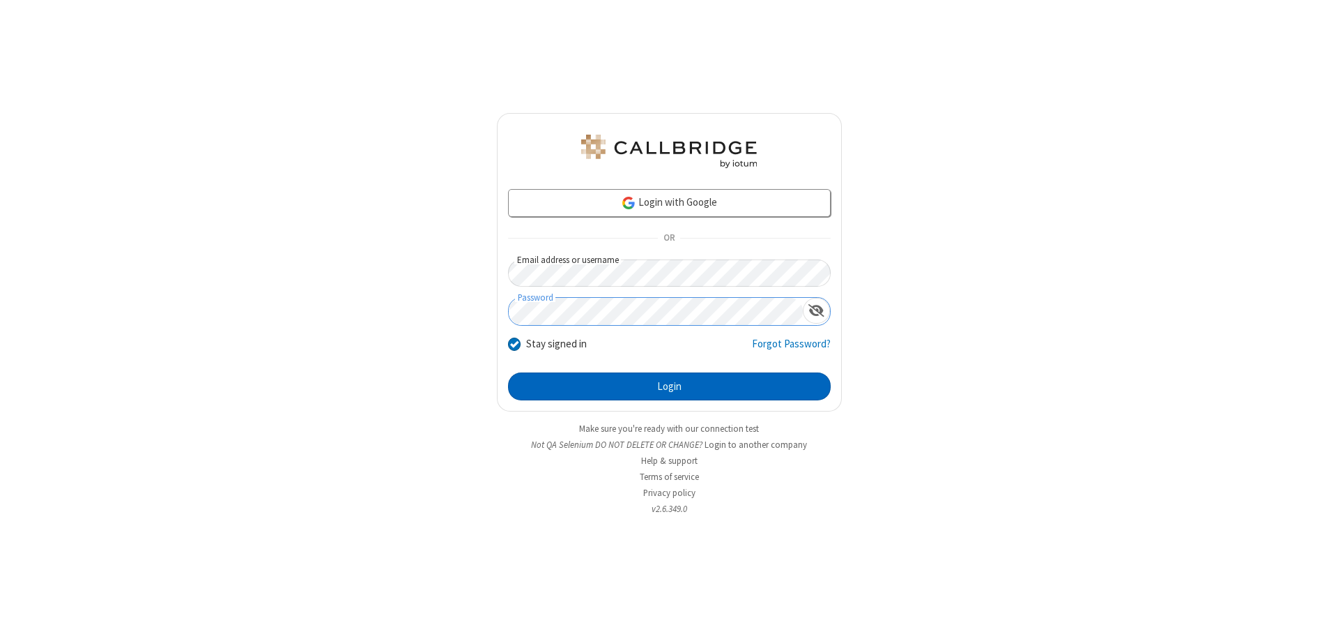
click at [669, 386] on button "Login" at bounding box center [669, 386] width 323 height 28
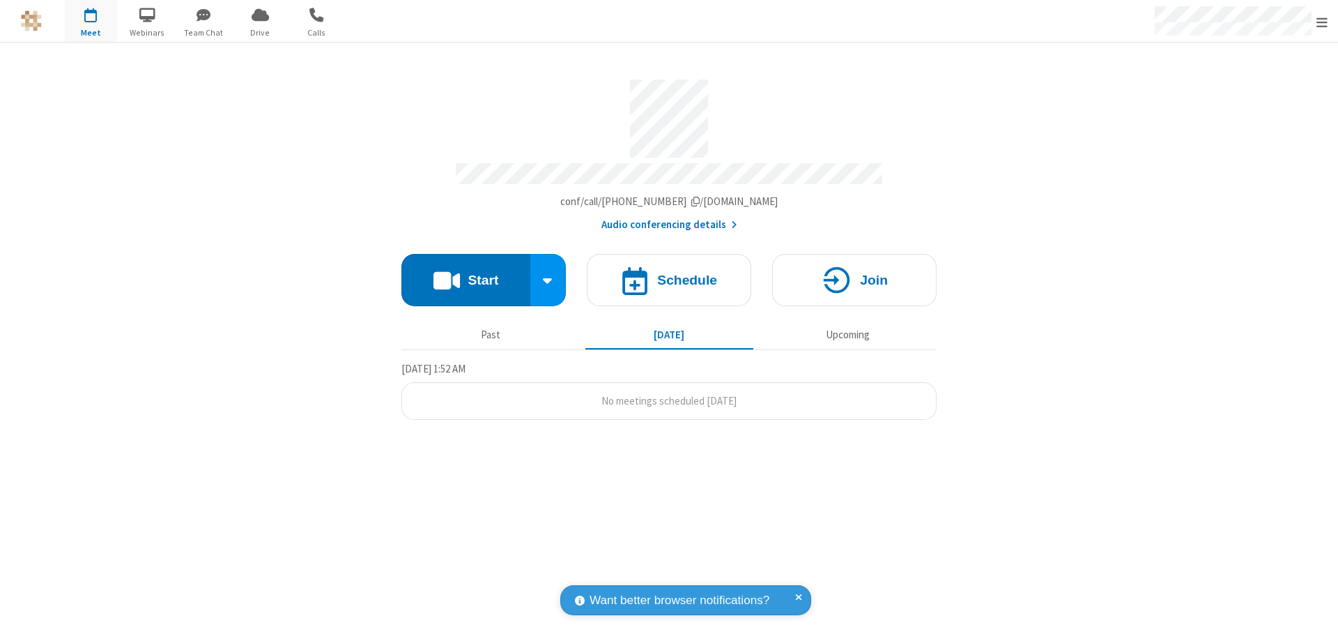
click at [1322, 22] on span "Open menu" at bounding box center [1322, 22] width 11 height 14
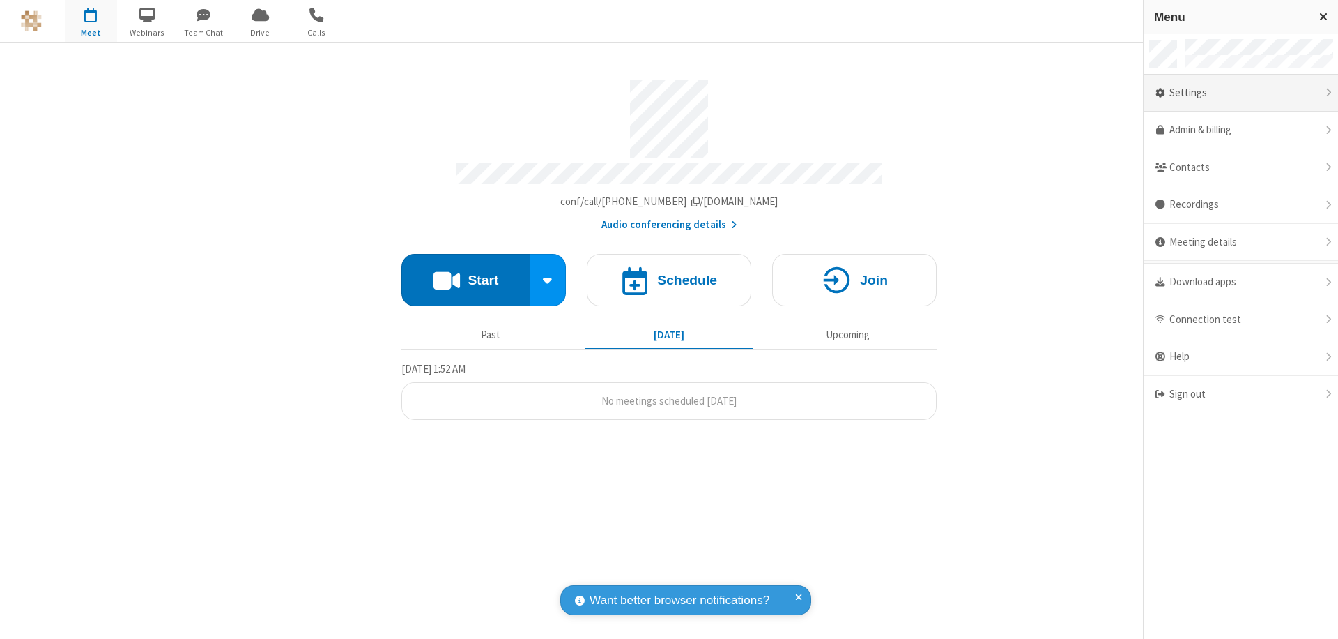
click at [1241, 93] on div "Settings" at bounding box center [1241, 94] width 194 height 38
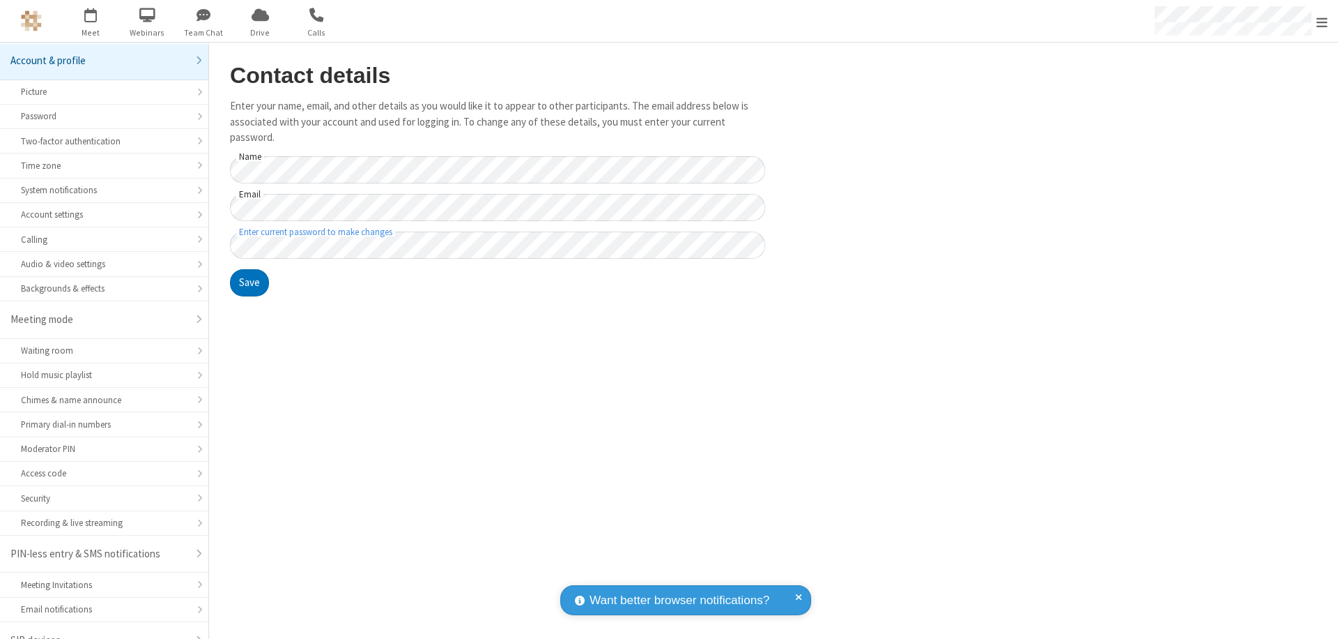
scroll to position [20, 0]
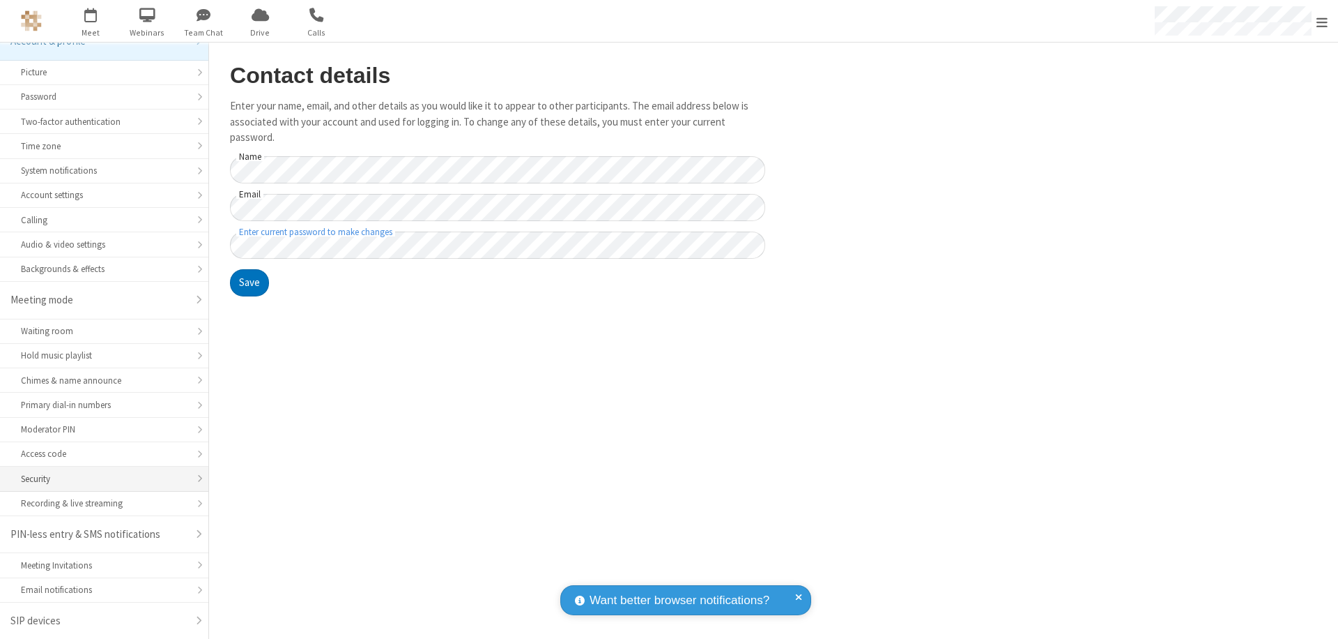
click at [99, 478] on div "Security" at bounding box center [104, 478] width 167 height 13
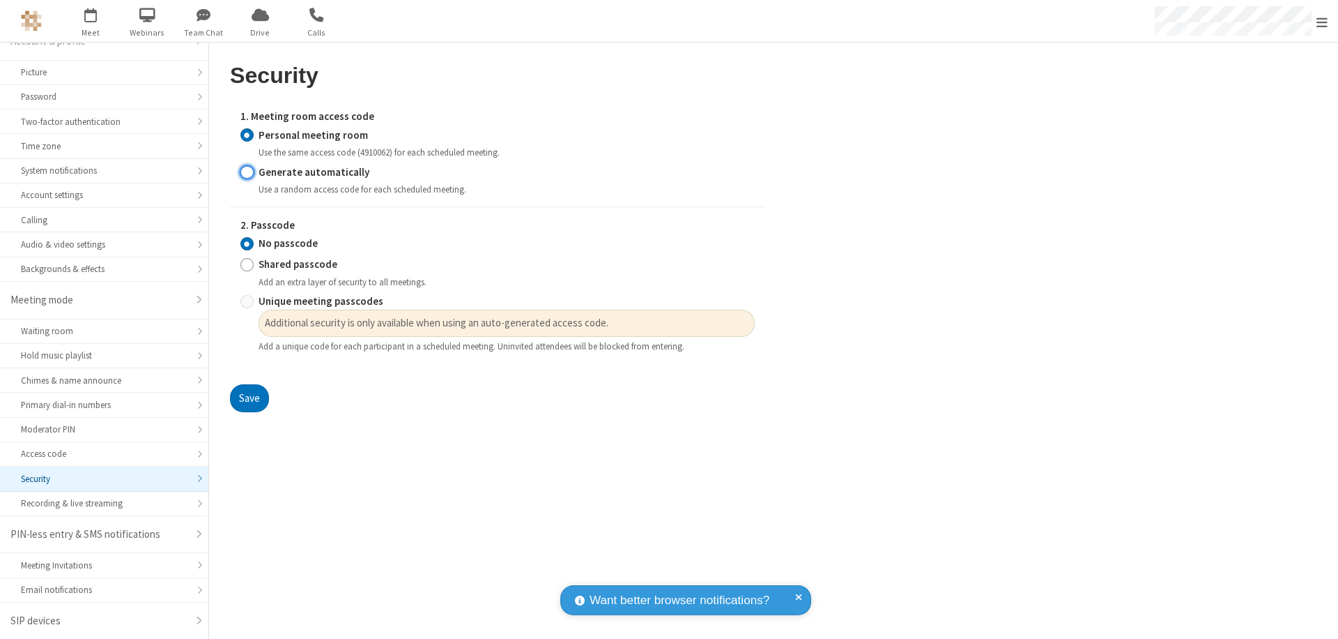
click at [247, 171] on input "Generate automatically" at bounding box center [246, 172] width 13 height 15
radio input "true"
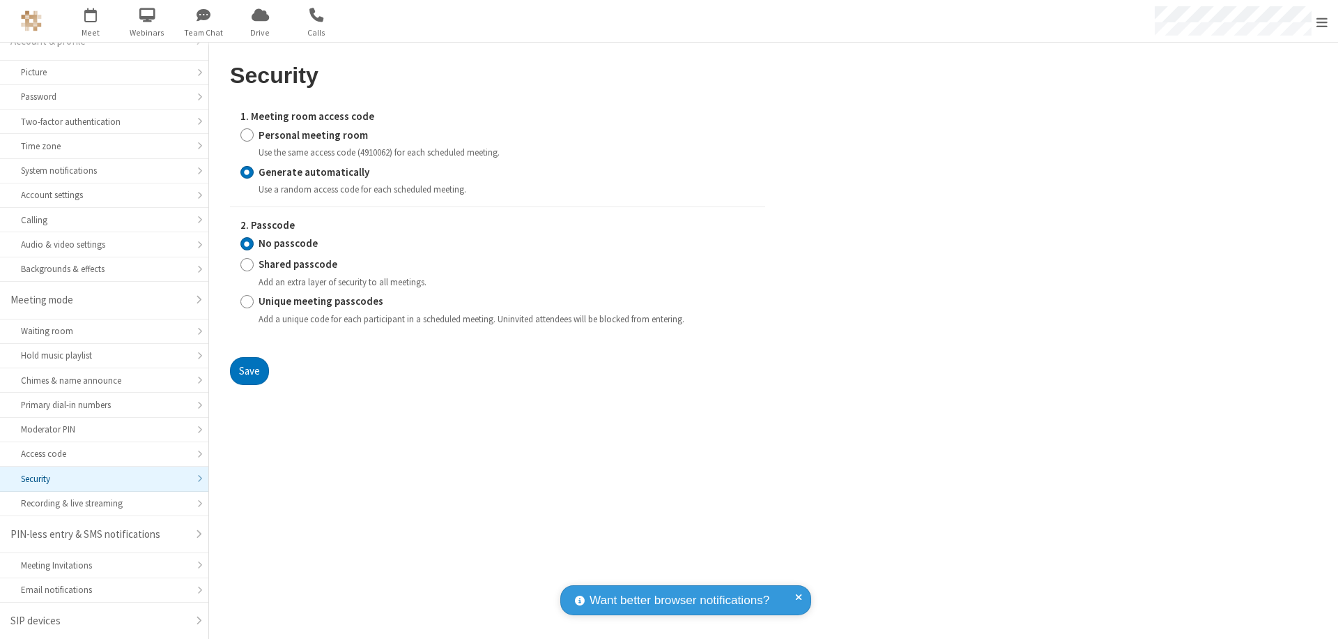
click at [247, 243] on input "No passcode" at bounding box center [246, 243] width 13 height 15
click at [249, 370] on button "Save" at bounding box center [249, 371] width 39 height 28
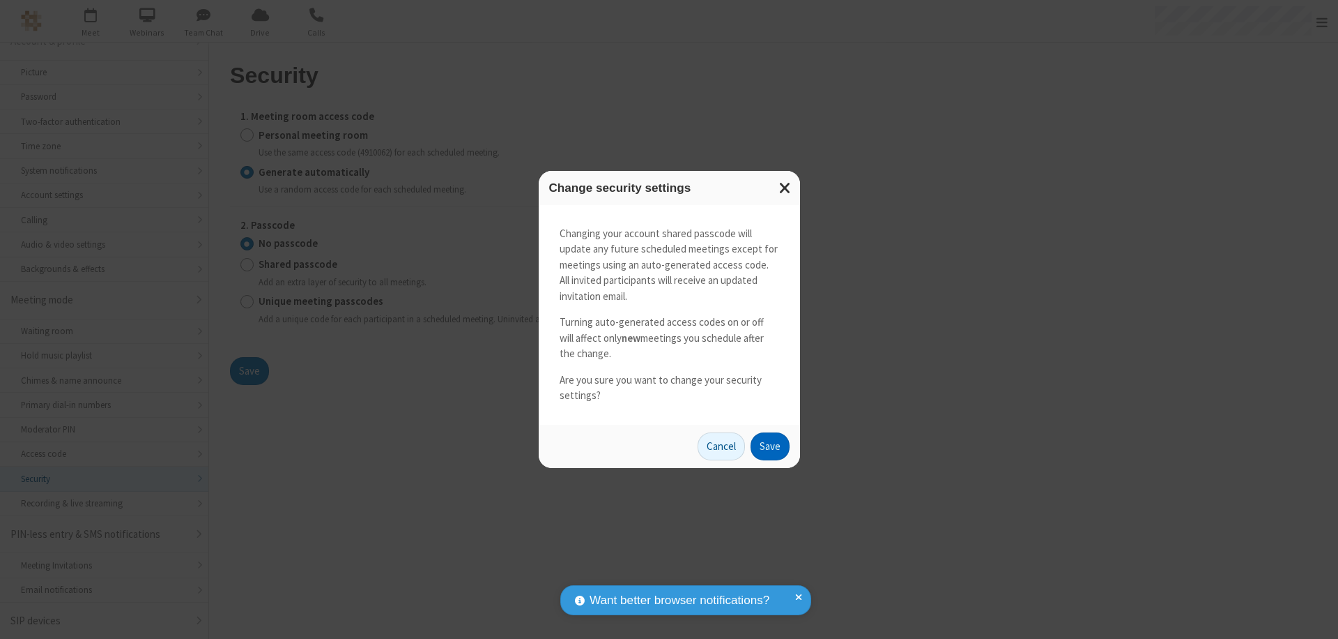
click at [770, 445] on button "Save" at bounding box center [770, 446] width 39 height 28
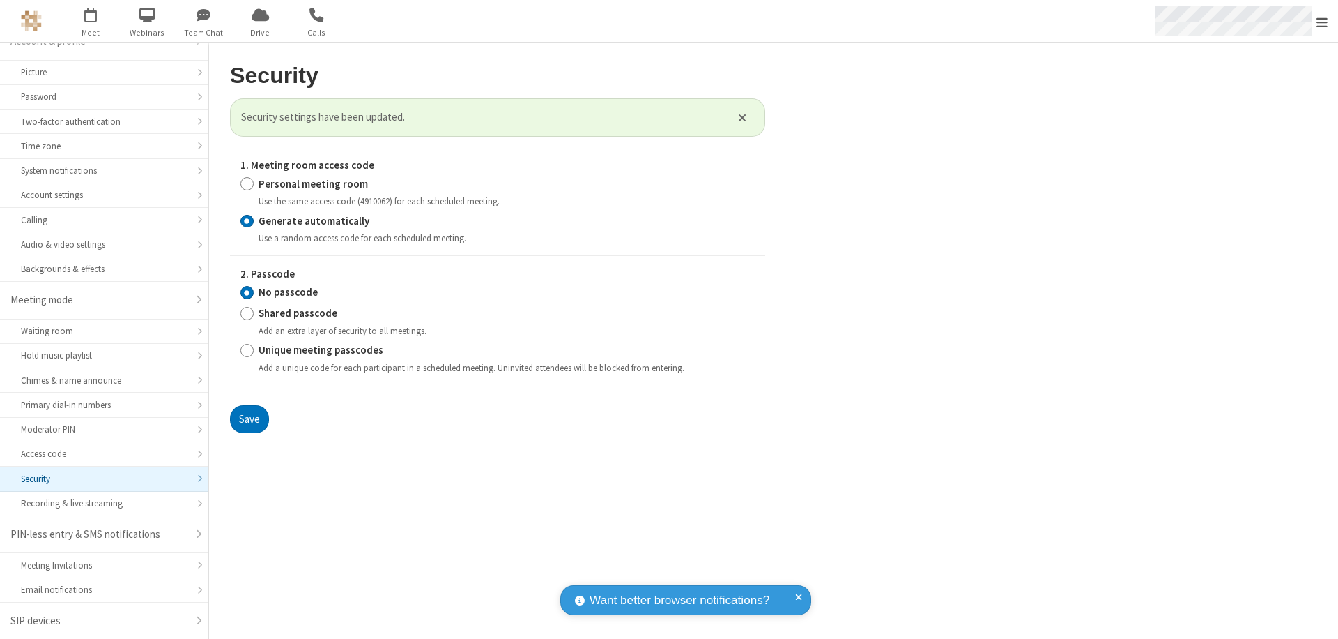
click at [1322, 22] on span "Open menu" at bounding box center [1322, 22] width 11 height 14
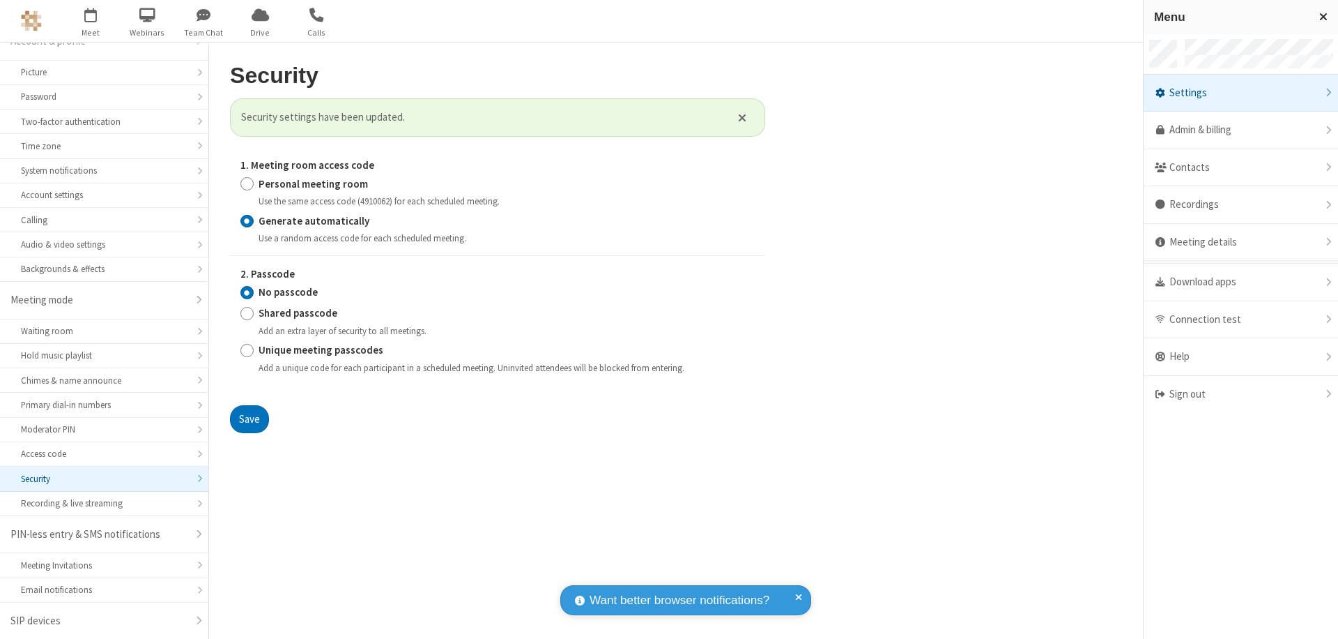
click at [91, 21] on span "button" at bounding box center [91, 15] width 52 height 24
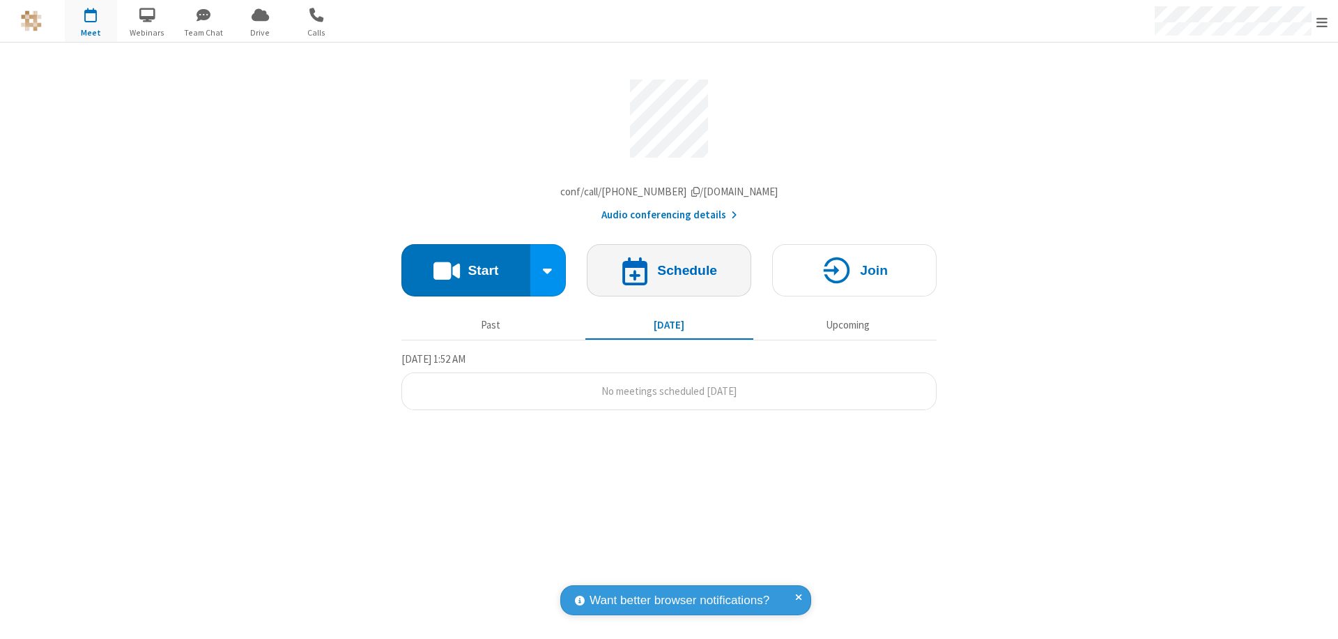
click at [669, 273] on h4 "Schedule" at bounding box center [687, 269] width 60 height 13
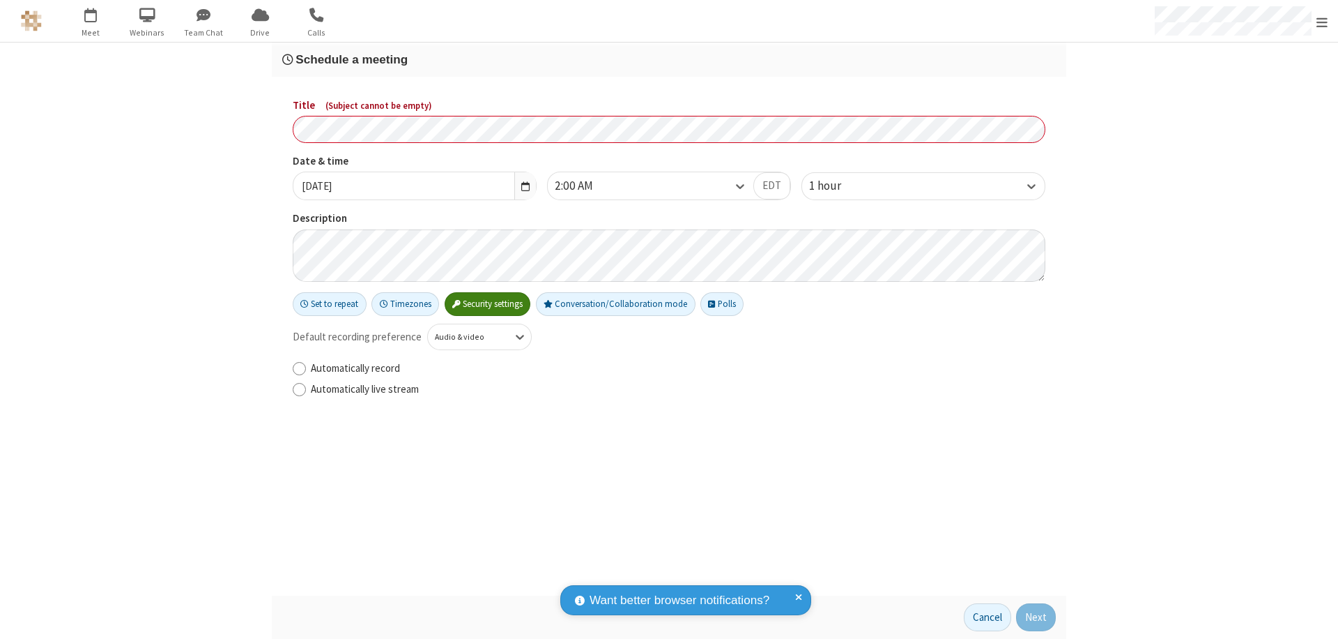
click at [669, 59] on h3 "Schedule a meeting" at bounding box center [669, 59] width 774 height 13
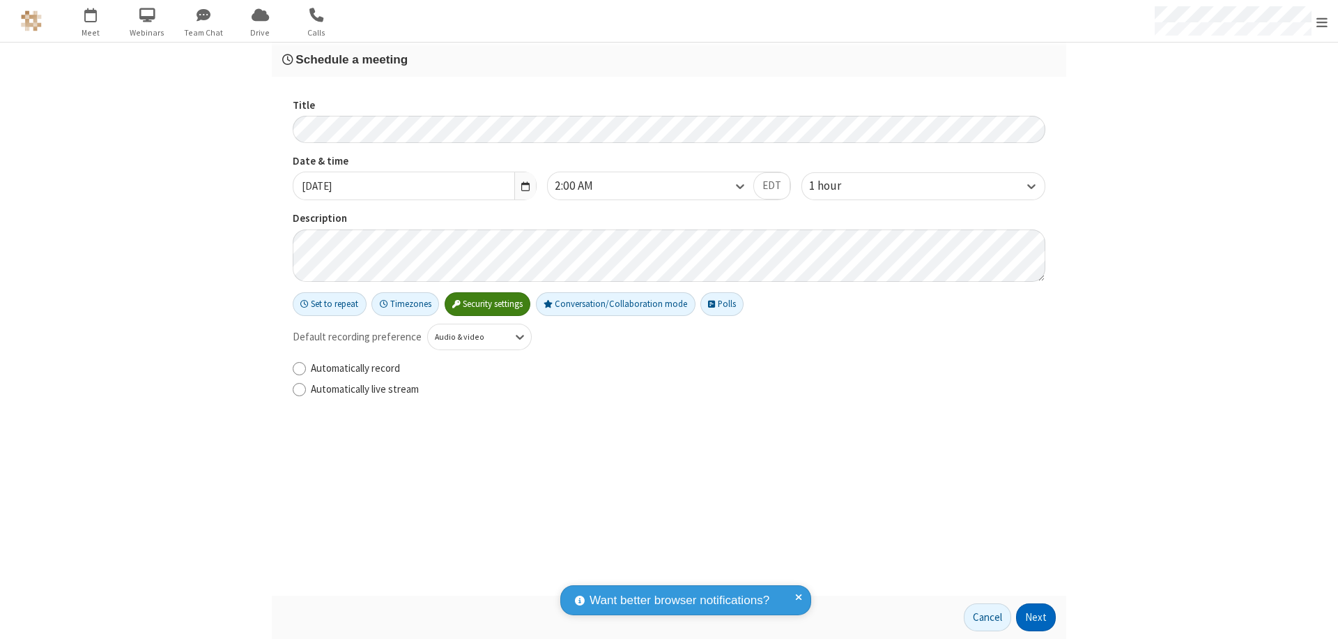
click at [1037, 617] on button "Next" at bounding box center [1036, 617] width 40 height 28
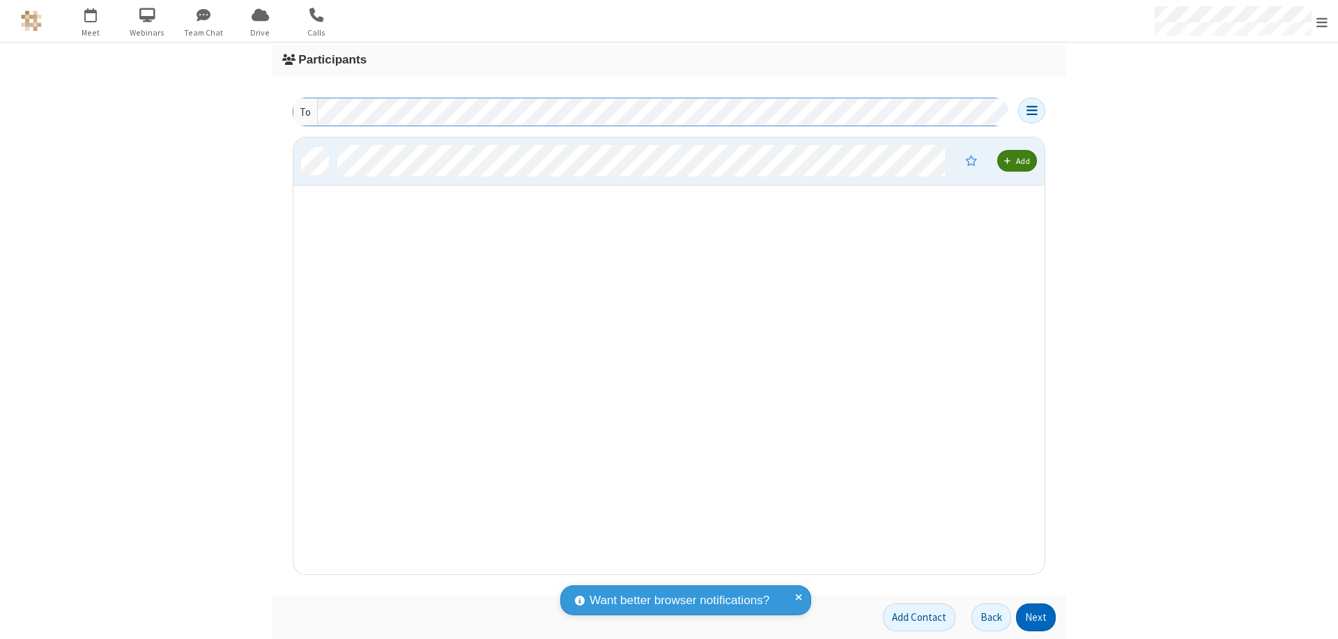
click at [1037, 617] on button "Next" at bounding box center [1036, 617] width 40 height 28
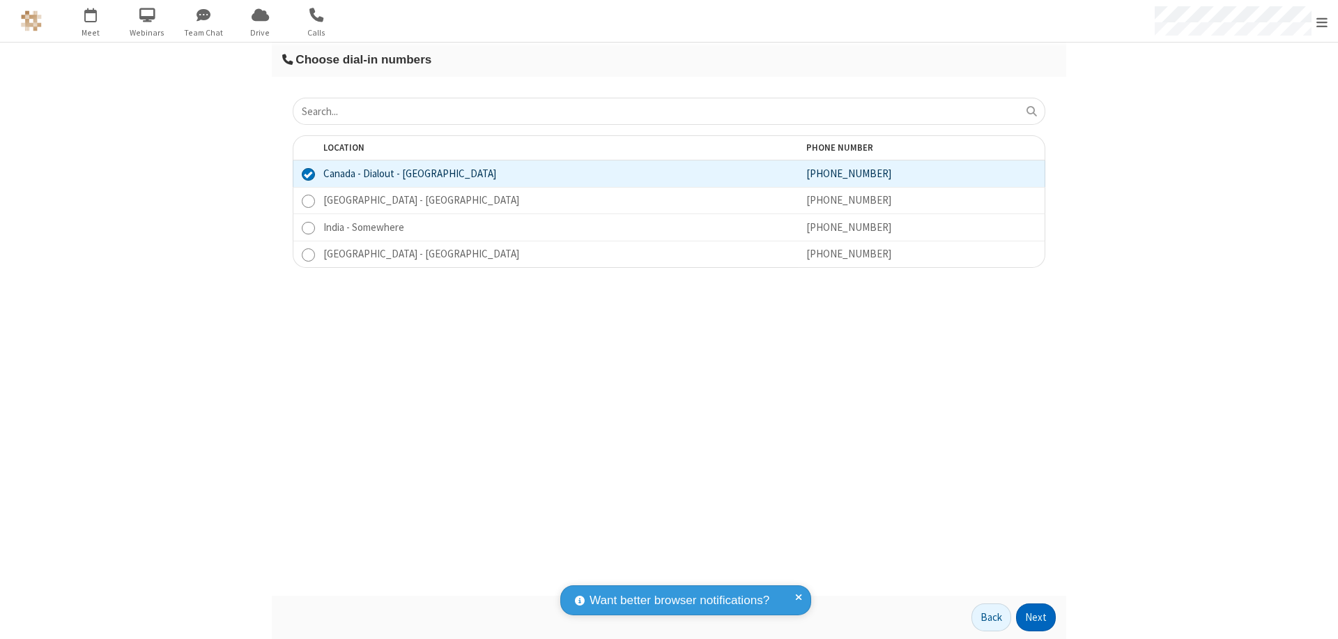
click at [1037, 617] on button "Next" at bounding box center [1036, 617] width 40 height 28
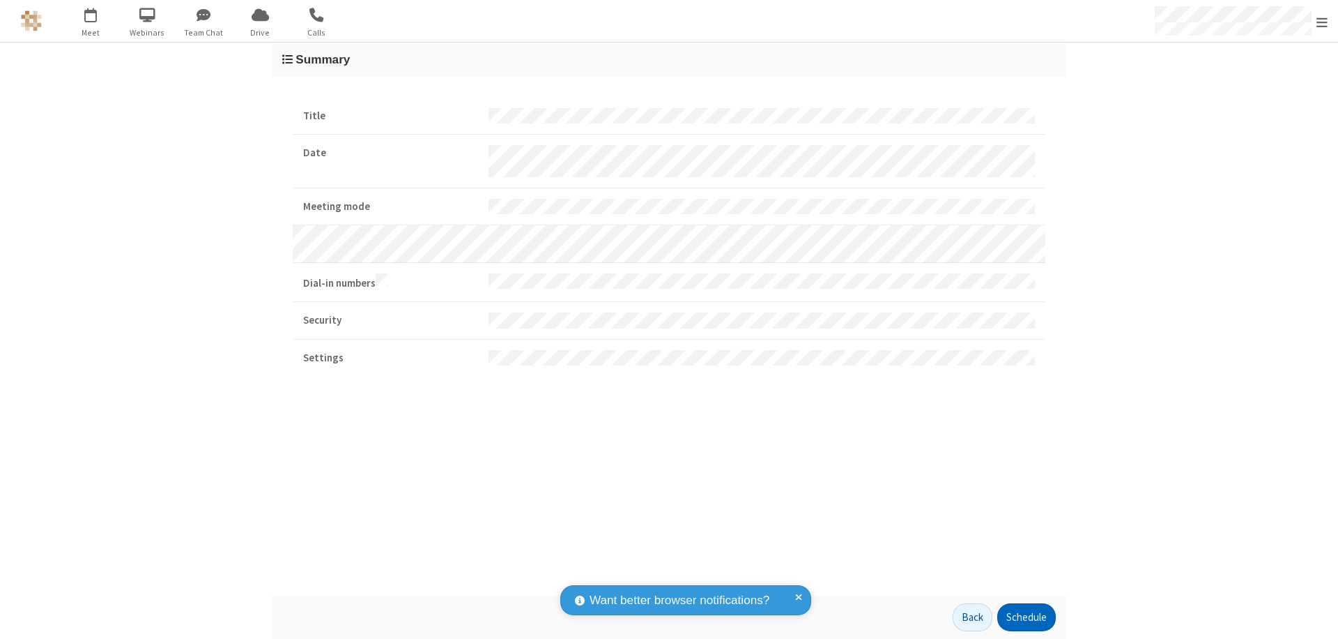
click at [1026, 617] on button "Schedule" at bounding box center [1027, 617] width 59 height 28
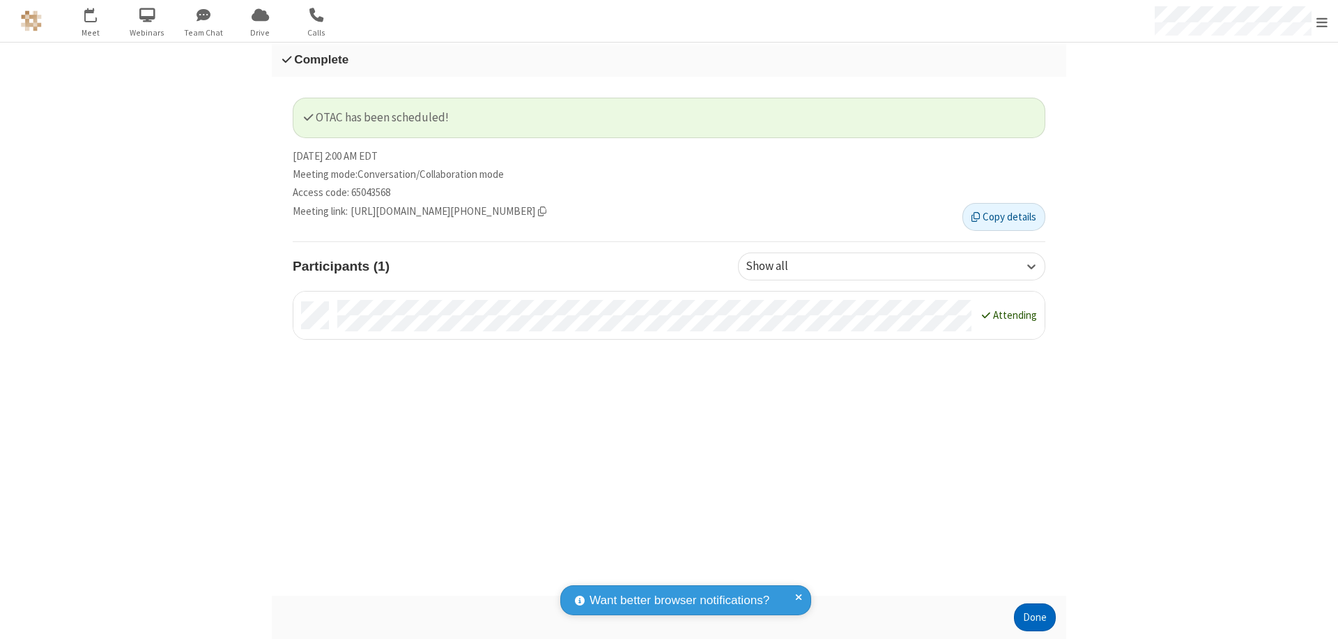
click at [1035, 617] on button "Done" at bounding box center [1035, 617] width 42 height 28
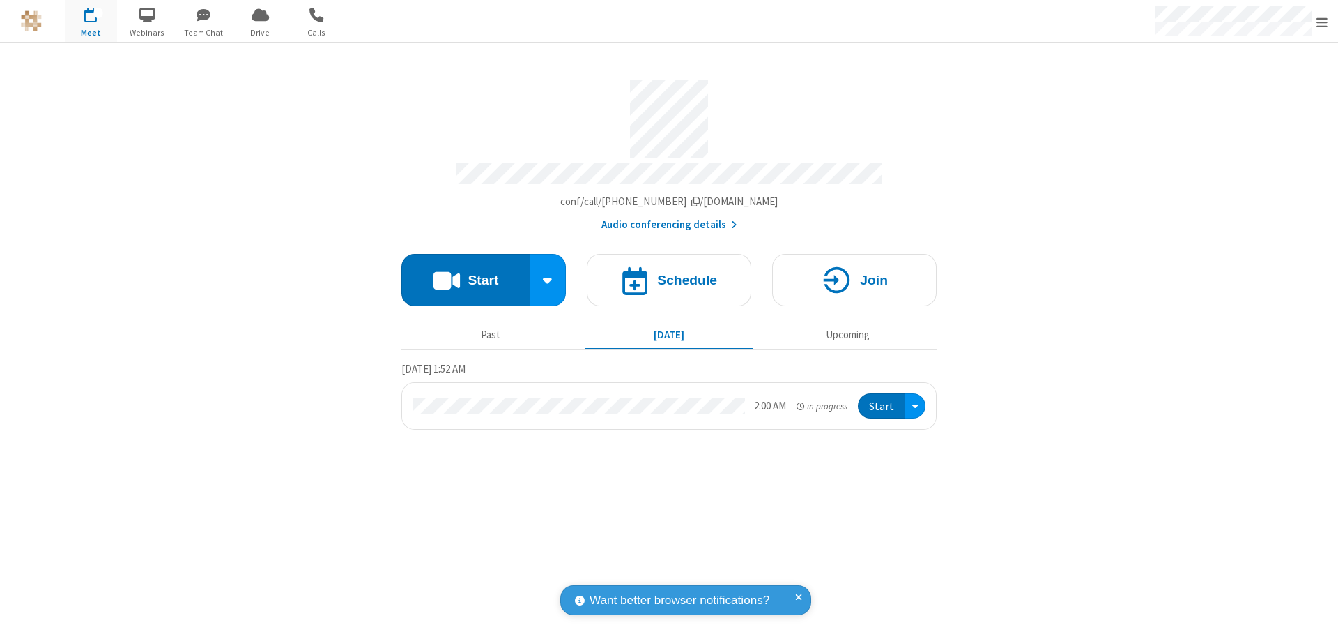
click at [882, 399] on button "Start" at bounding box center [881, 406] width 47 height 26
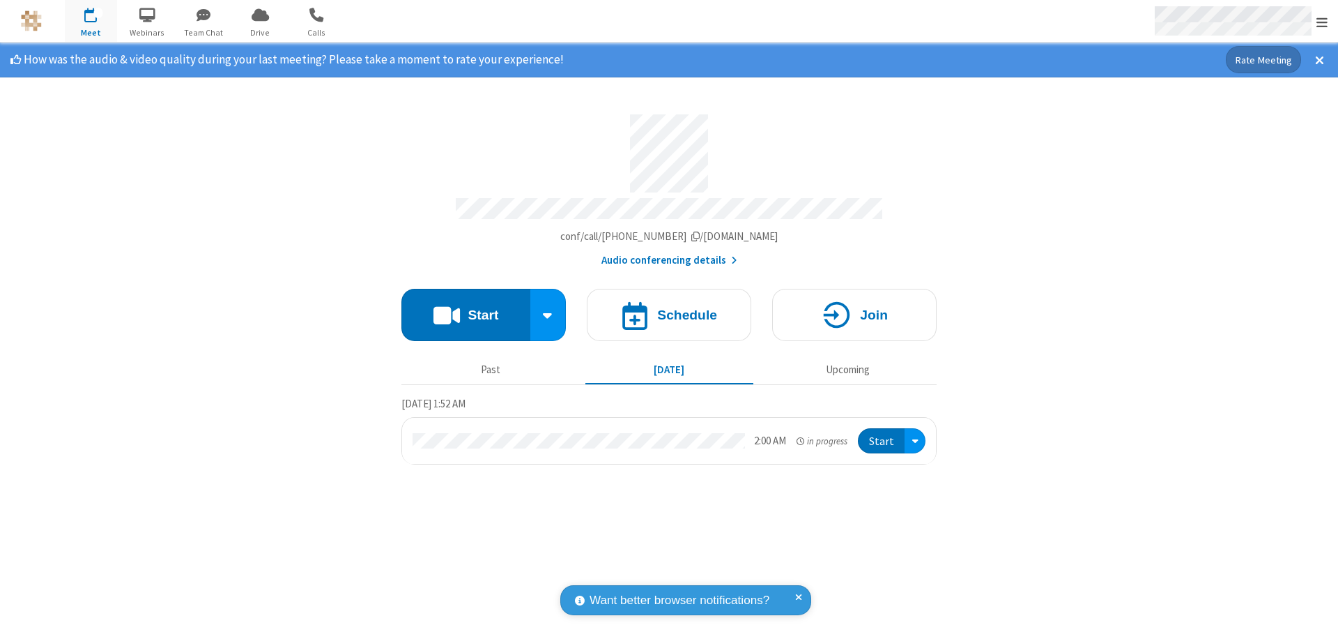
click at [1322, 22] on span "Open menu" at bounding box center [1322, 22] width 11 height 14
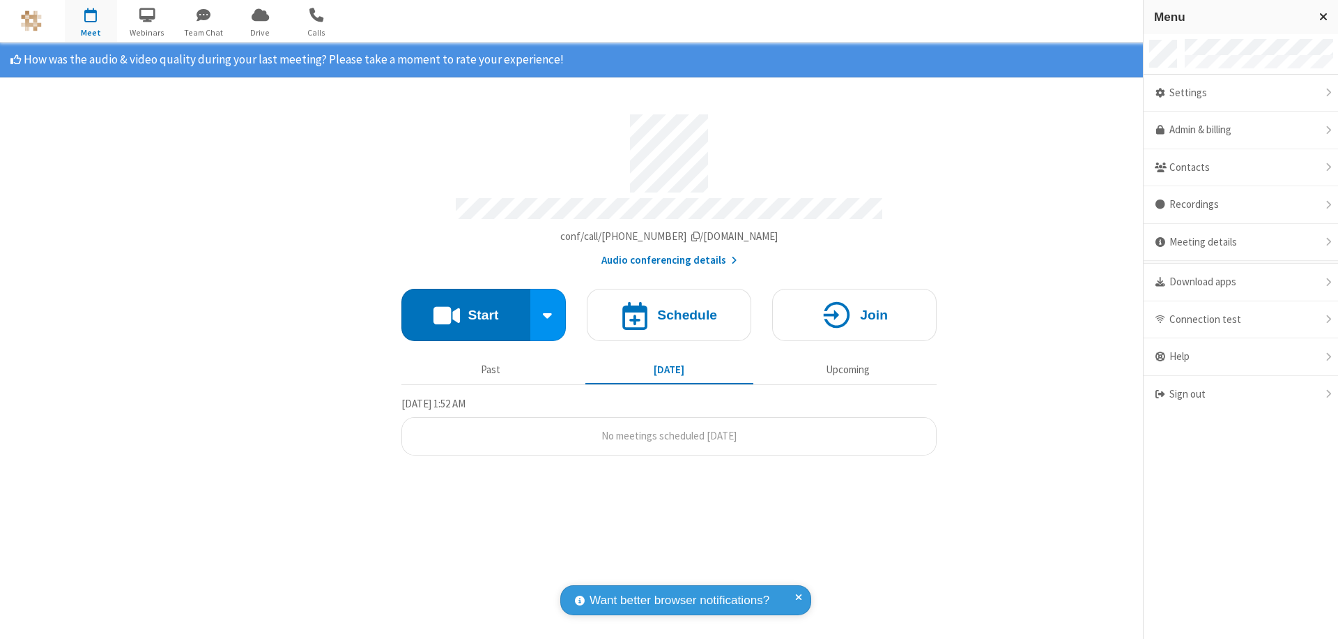
click at [1241, 93] on div "Settings" at bounding box center [1241, 94] width 194 height 38
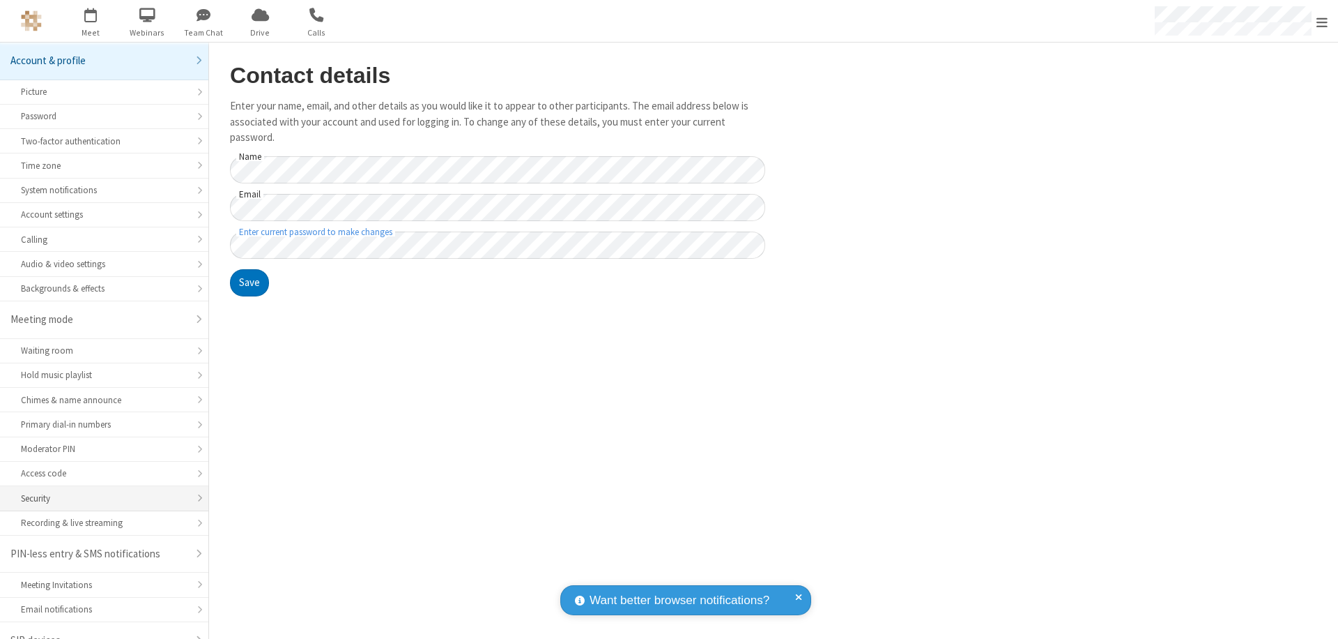
click at [99, 491] on div "Security" at bounding box center [104, 497] width 167 height 13
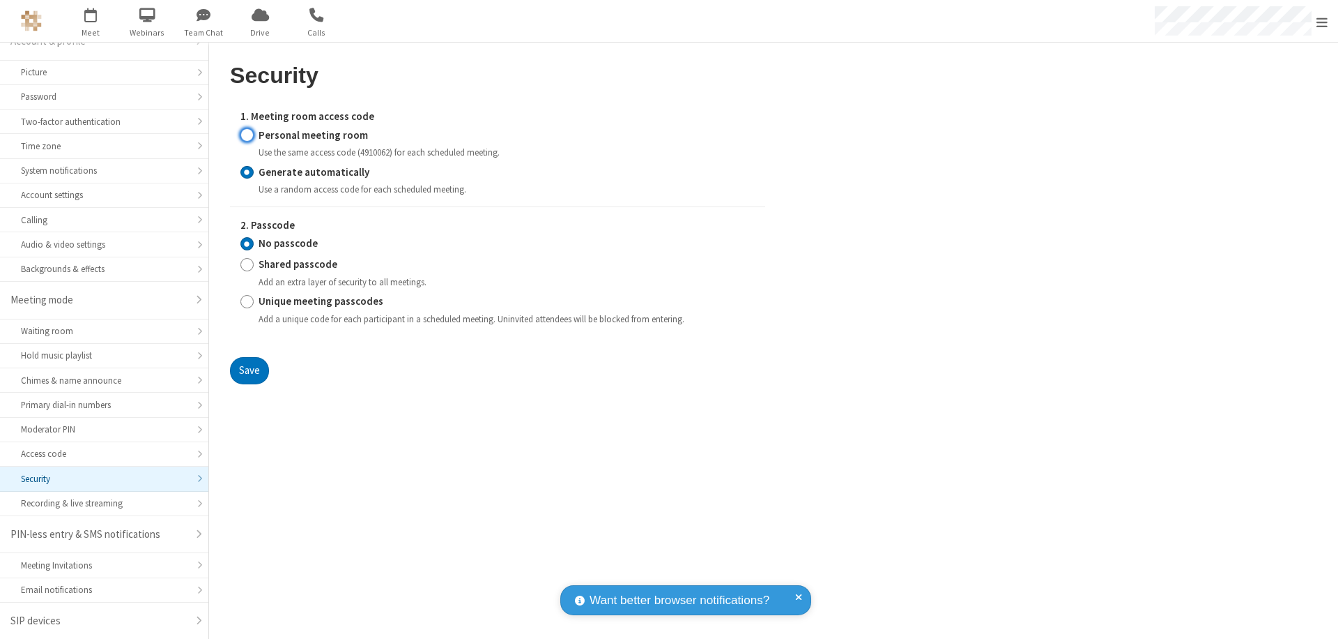
click at [247, 135] on input "Personal meeting room" at bounding box center [246, 135] width 13 height 15
radio input "true"
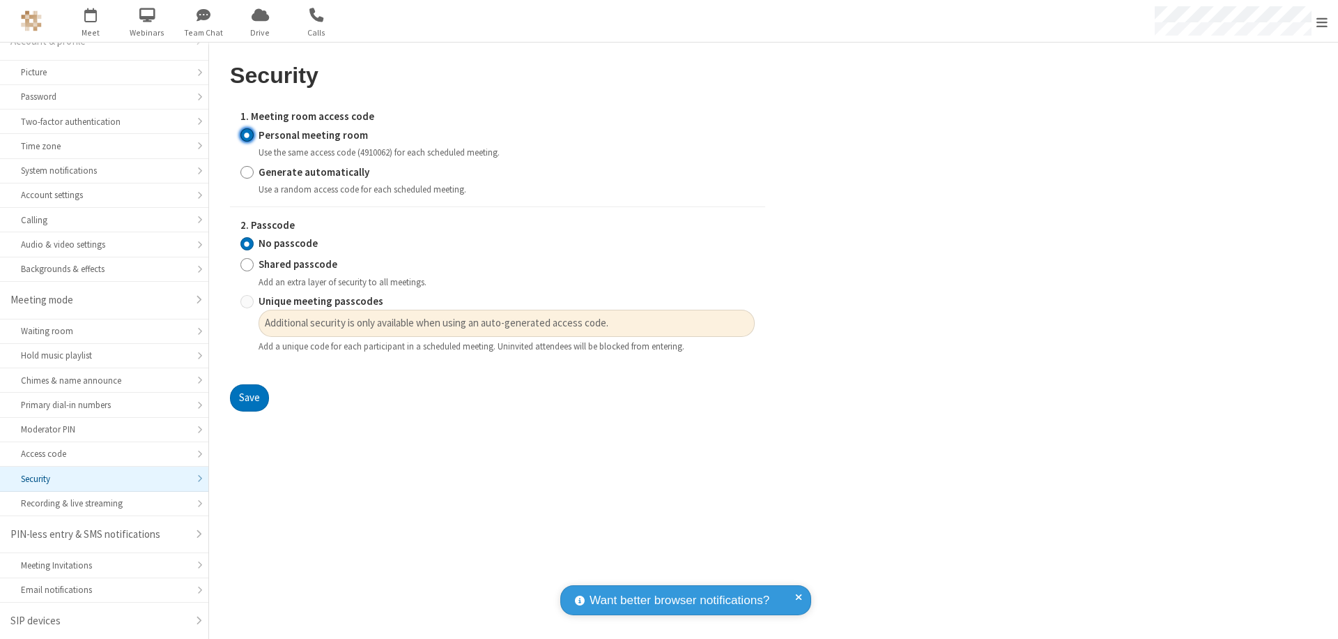
click at [247, 243] on input "No passcode" at bounding box center [246, 243] width 13 height 15
click at [249, 398] on button "Save" at bounding box center [249, 398] width 39 height 28
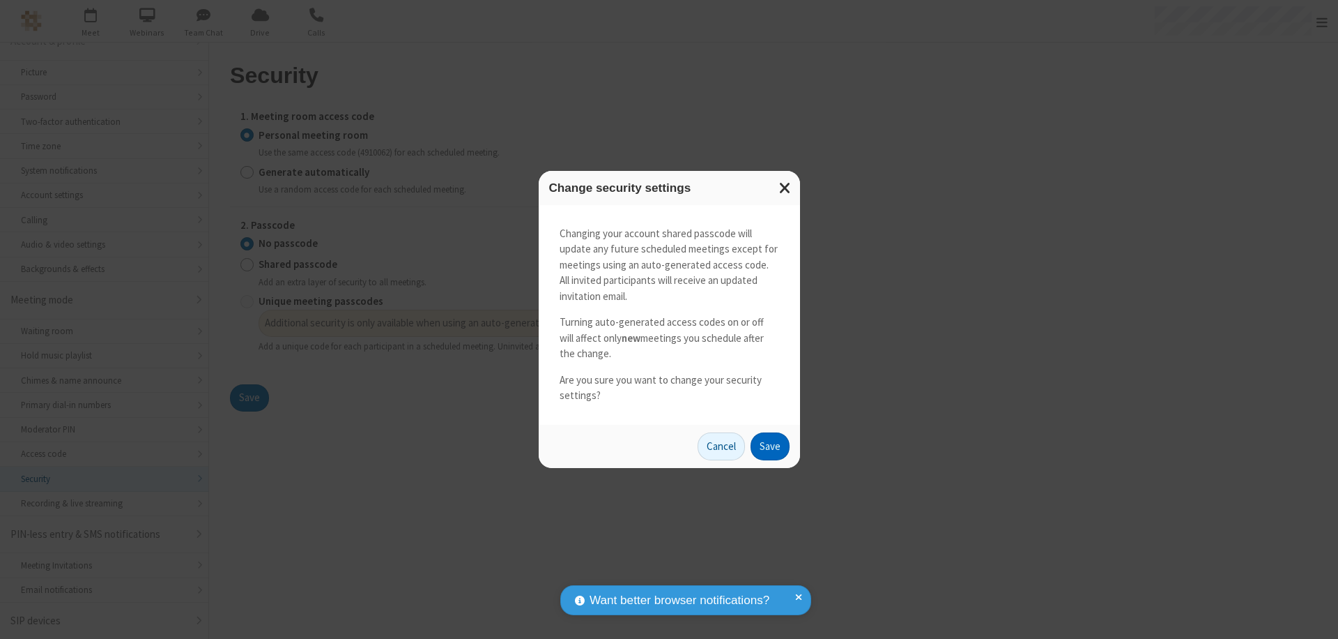
click at [770, 445] on button "Save" at bounding box center [770, 446] width 39 height 28
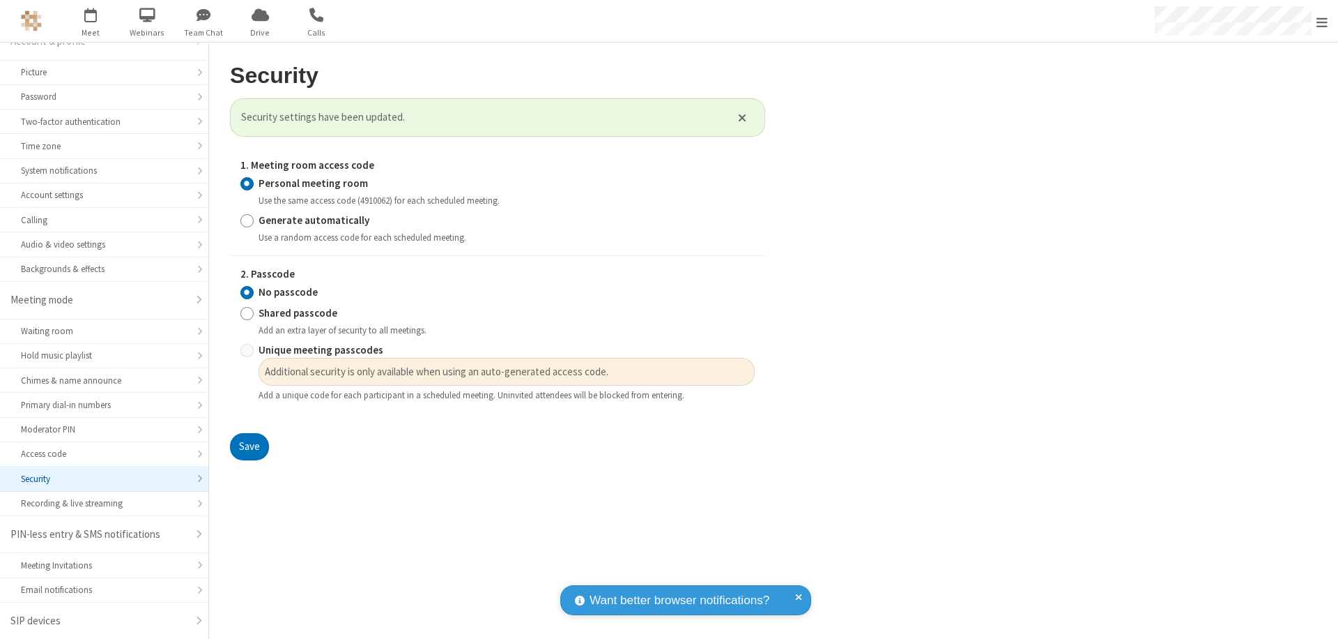
click at [1322, 21] on span "Open menu" at bounding box center [1322, 22] width 11 height 14
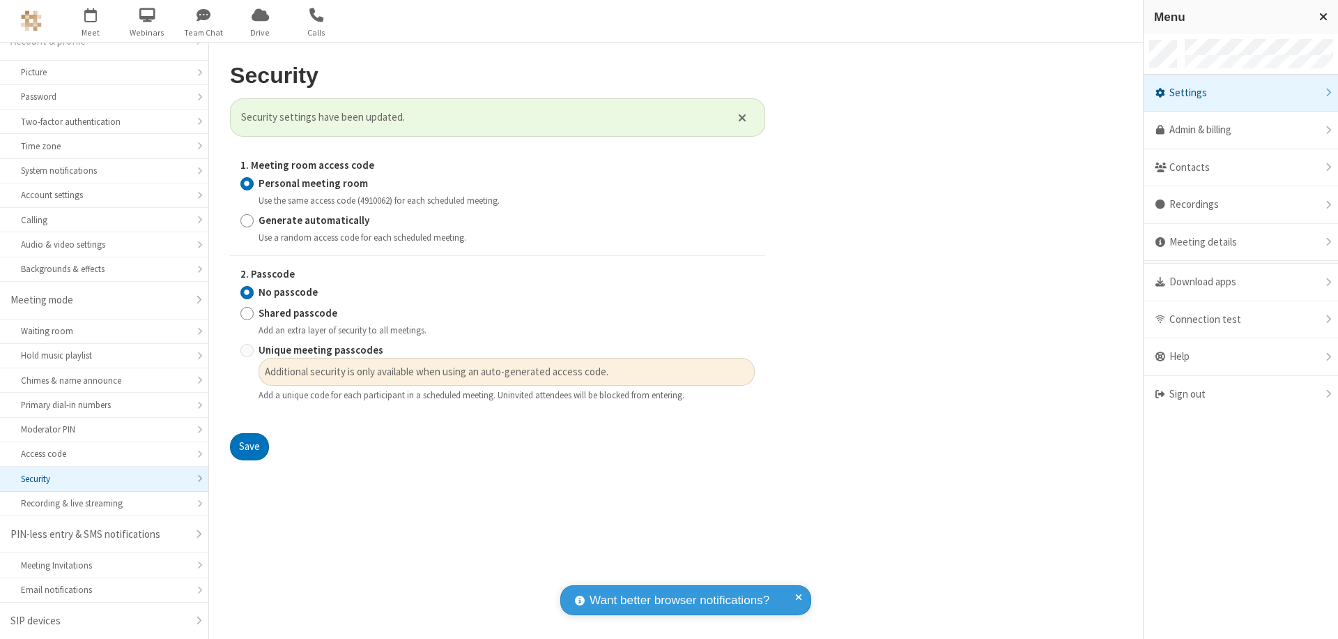
click at [1241, 394] on div "Sign out" at bounding box center [1241, 394] width 194 height 37
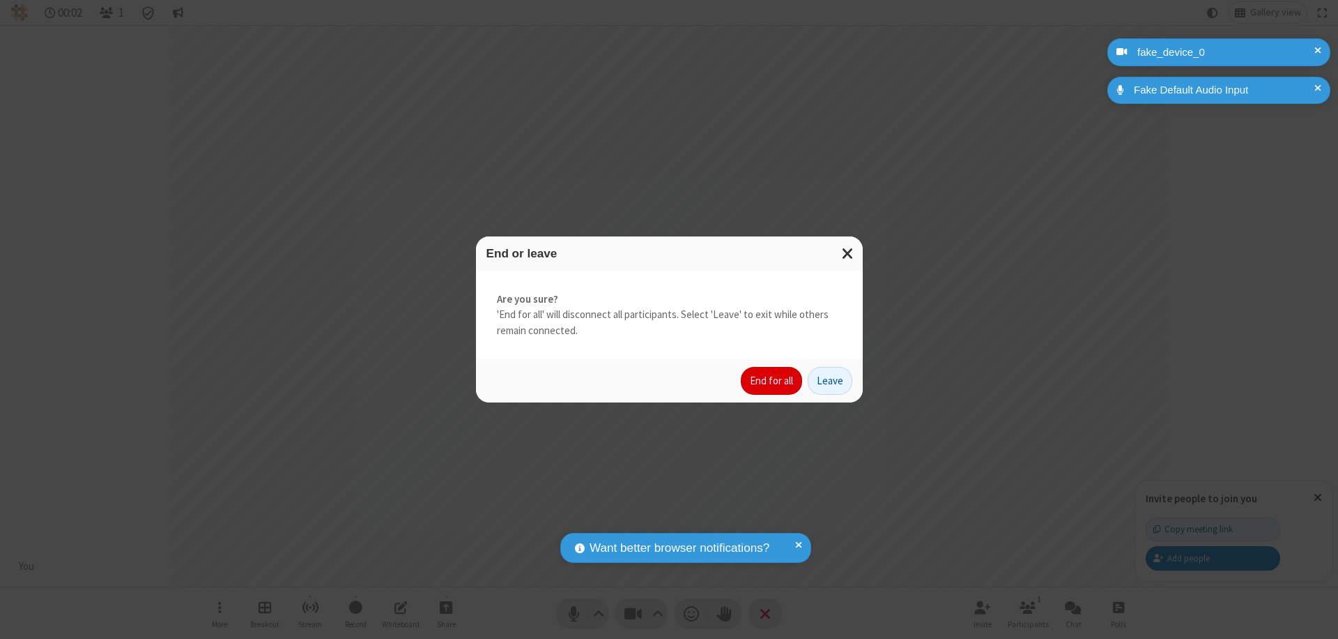
click at [772, 381] on button "End for all" at bounding box center [771, 381] width 61 height 28
